Goal: Transaction & Acquisition: Purchase product/service

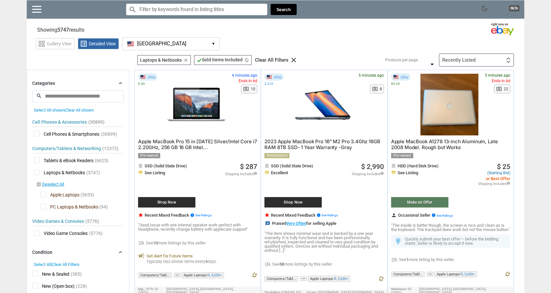
click at [178, 13] on input "Search for models" at bounding box center [196, 10] width 141 height 12
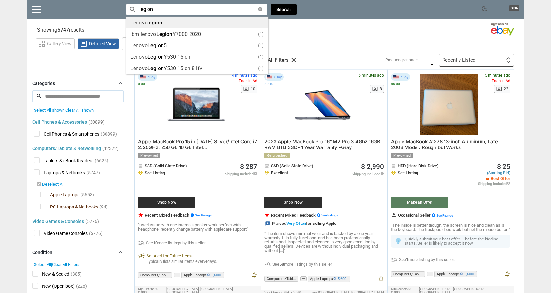
click at [201, 18] on li "Lenovo legion" at bounding box center [196, 22] width 141 height 11
type input "Lenovo legion"
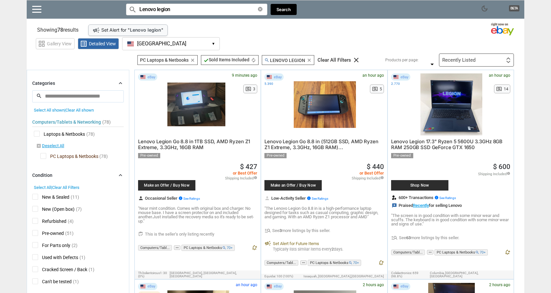
click at [467, 58] on div "Recently Listed" at bounding box center [458, 60] width 33 height 5
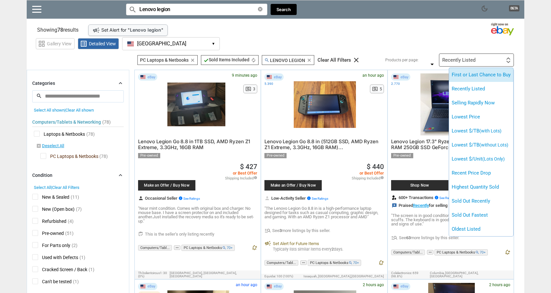
click at [495, 76] on li "First or Last Chance to Buy" at bounding box center [481, 75] width 64 height 14
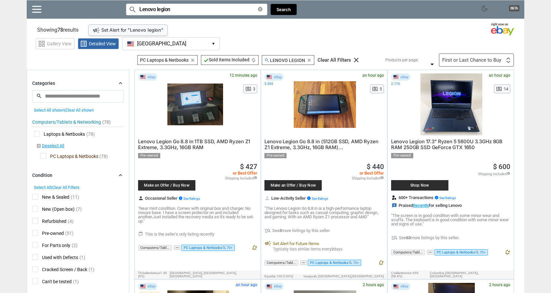
drag, startPoint x: 467, startPoint y: 43, endPoint x: 460, endPoint y: 53, distance: 11.7
click at [468, 40] on div "grid_view Gallery View list_alt Detailed View [GEOGRAPHIC_DATA] [GEOGRAPHIC_DAT…" at bounding box center [280, 42] width 489 height 15
click at [459, 55] on div "First or Last Chance to Buy First or Last Chance to Buy Recently Listed Selling…" at bounding box center [476, 59] width 75 height 13
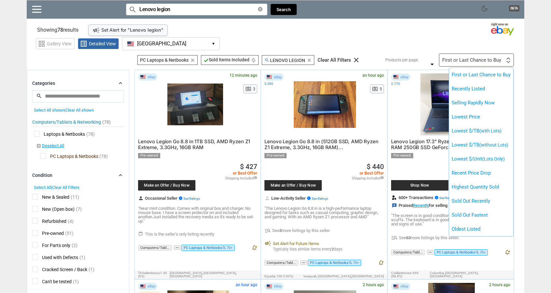
click at [236, 109] on div at bounding box center [275, 146] width 551 height 293
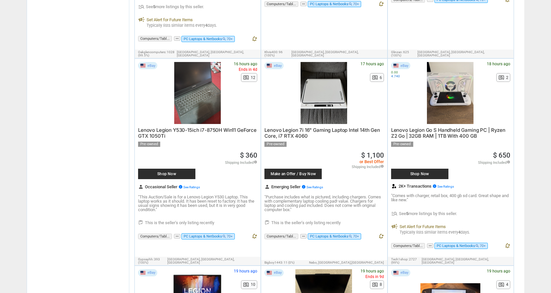
scroll to position [1114, 0]
click at [291, 127] on span "Lenovo Legion 7i 16" Gaming Laptop Intel 14th Gen Core, i7 RTX 4060" at bounding box center [323, 133] width 116 height 12
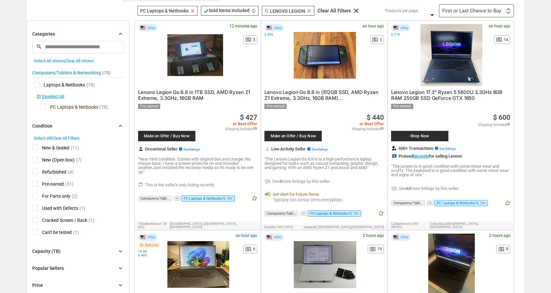
scroll to position [0, 0]
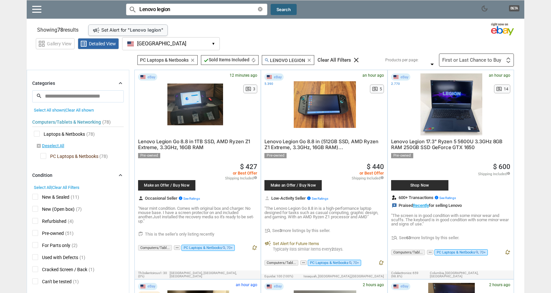
click at [275, 10] on button "Search" at bounding box center [284, 9] width 26 height 11
click at [262, 13] on input "Lenovo legion" at bounding box center [196, 10] width 141 height 12
click at [261, 9] on icon "clear" at bounding box center [260, 9] width 5 height 5
click at [282, 12] on button "Search" at bounding box center [284, 9] width 26 height 11
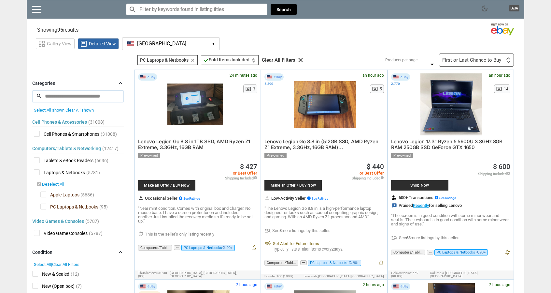
click at [351, 56] on div "Filters 2 PC Laptops & Netbooks PC Laptops & Netbooks clear check Sold Items In…" at bounding box center [323, 59] width 381 height 13
click at [288, 9] on button "Search" at bounding box center [284, 9] width 26 height 11
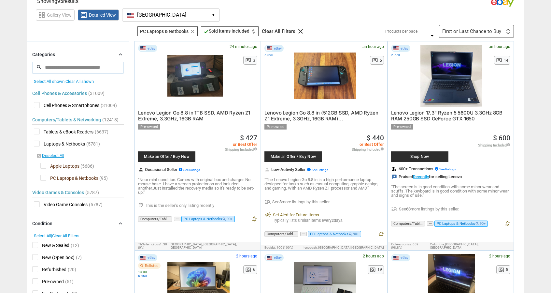
scroll to position [29, 0]
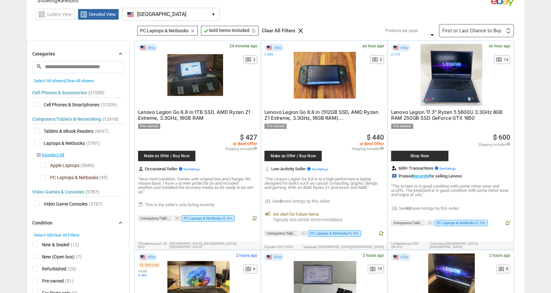
click at [35, 141] on span "Laptops & Netbooks" at bounding box center [59, 144] width 51 height 8
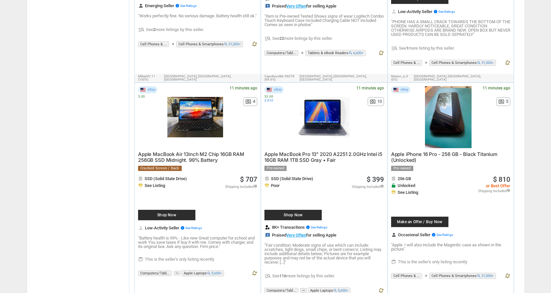
scroll to position [2336, 0]
